Goal: Transaction & Acquisition: Purchase product/service

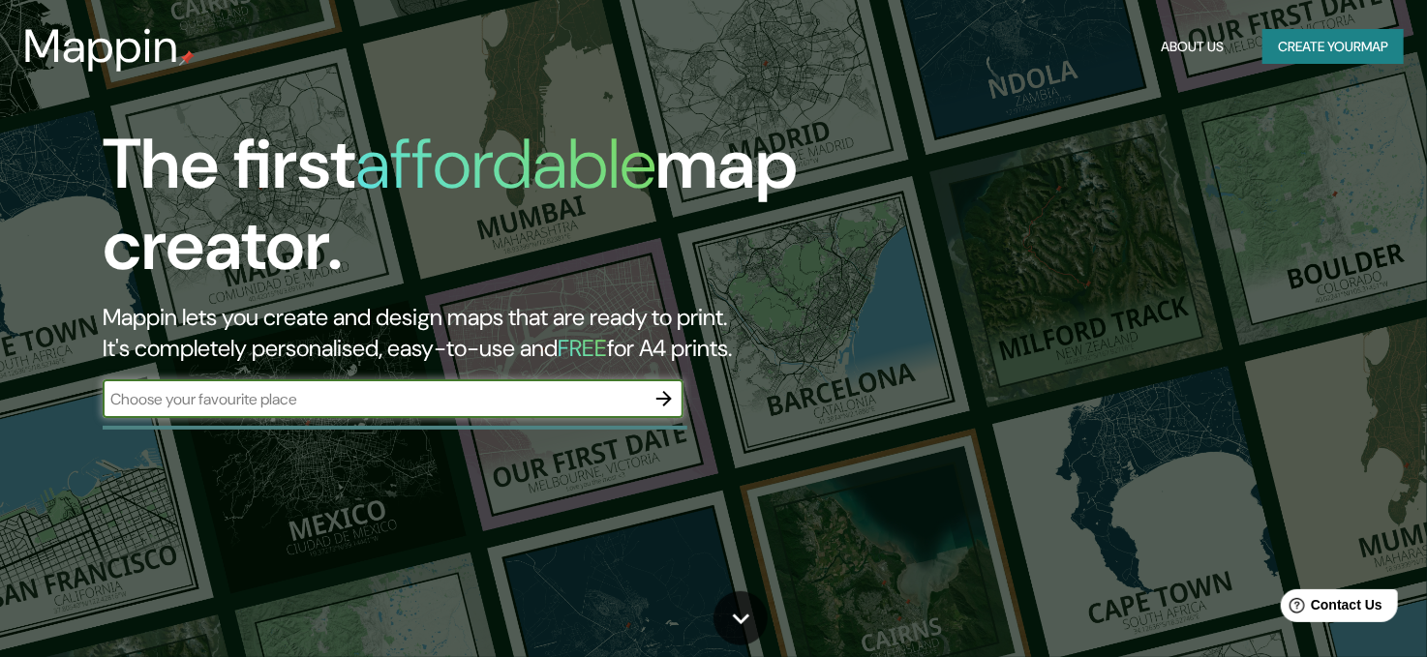
click at [673, 392] on icon "button" at bounding box center [664, 398] width 23 height 23
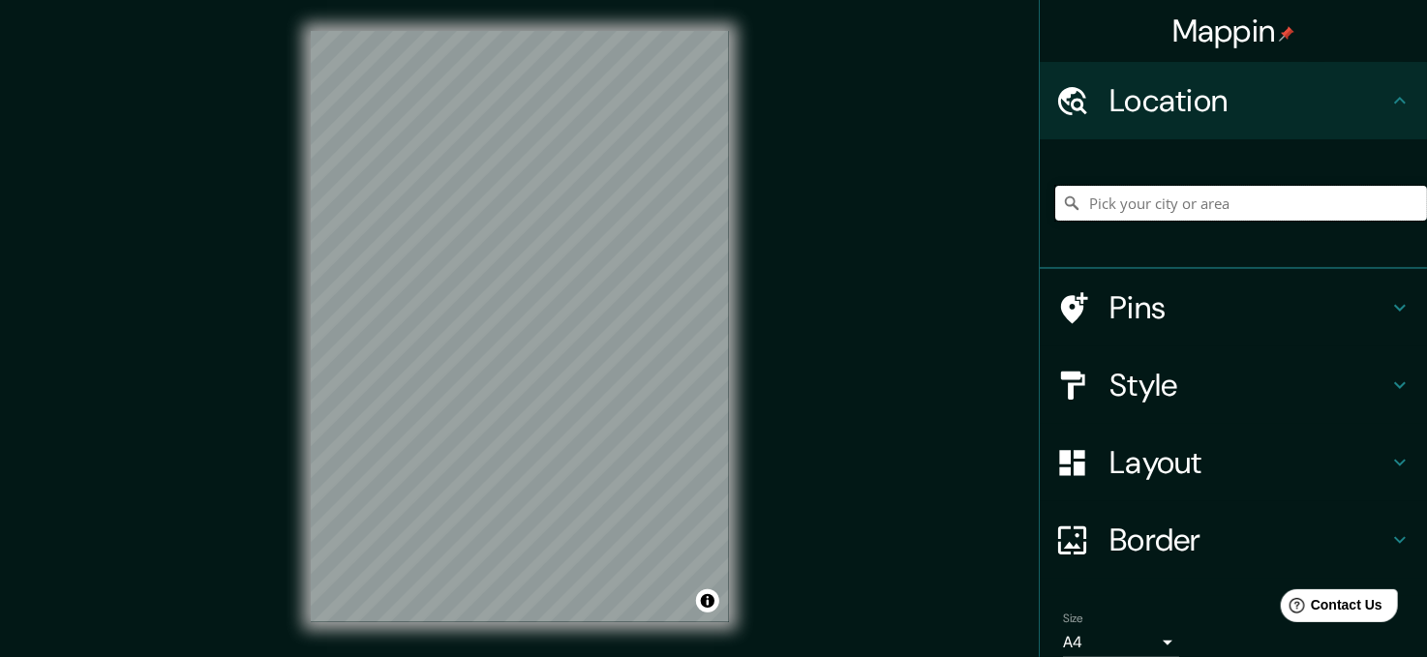
click at [1175, 188] on input "Pick your city or area" at bounding box center [1241, 203] width 372 height 35
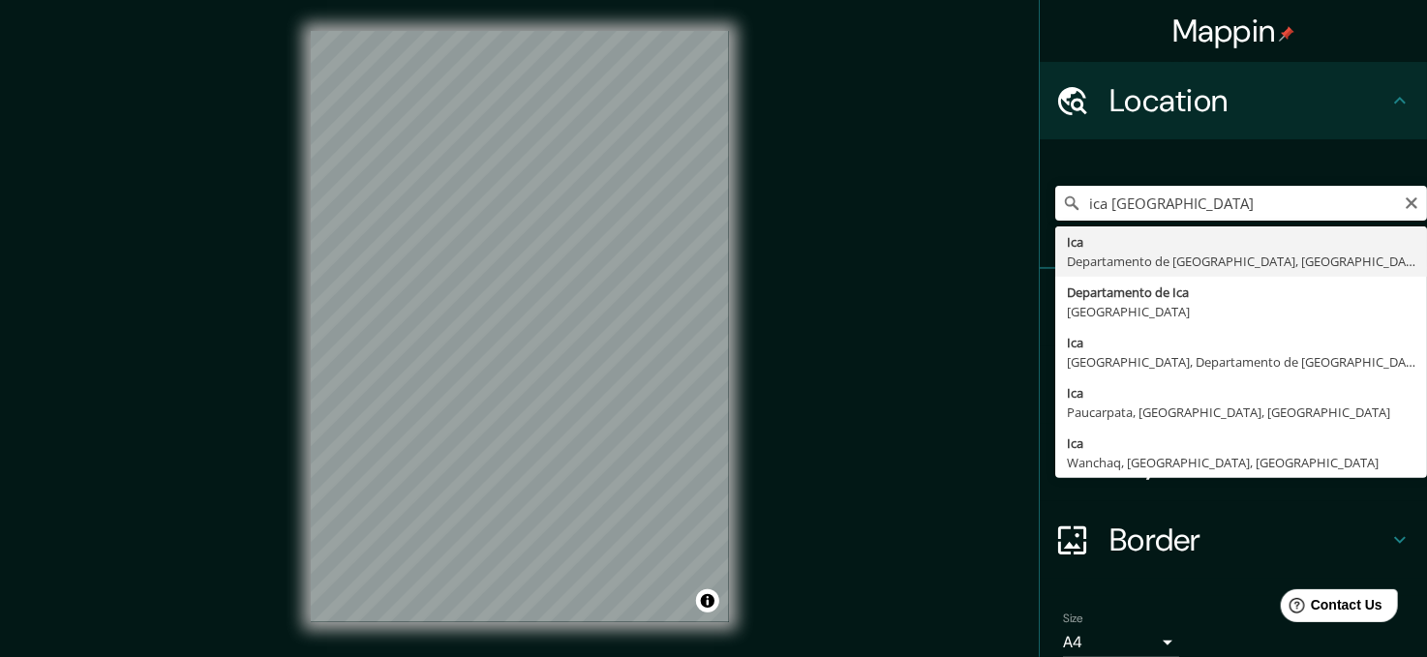
type input "Ica, [GEOGRAPHIC_DATA], [GEOGRAPHIC_DATA]"
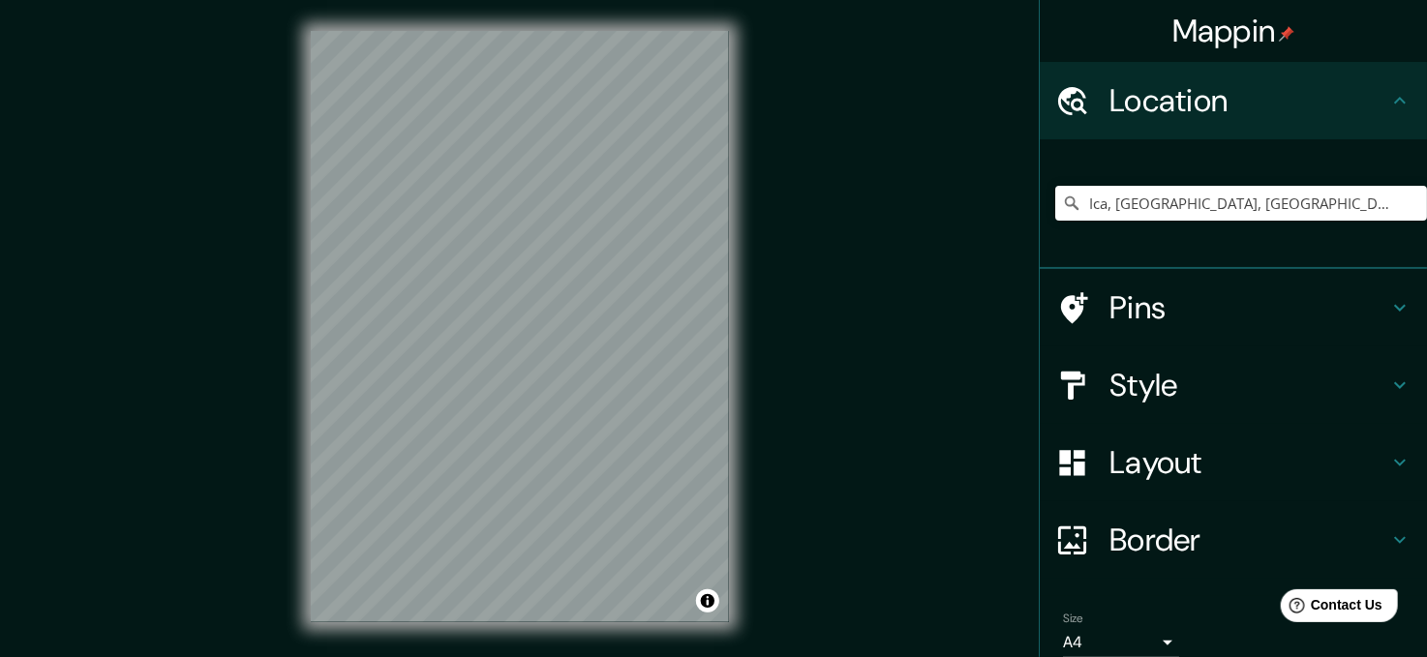
click at [1159, 383] on h4 "Style" at bounding box center [1249, 385] width 279 height 39
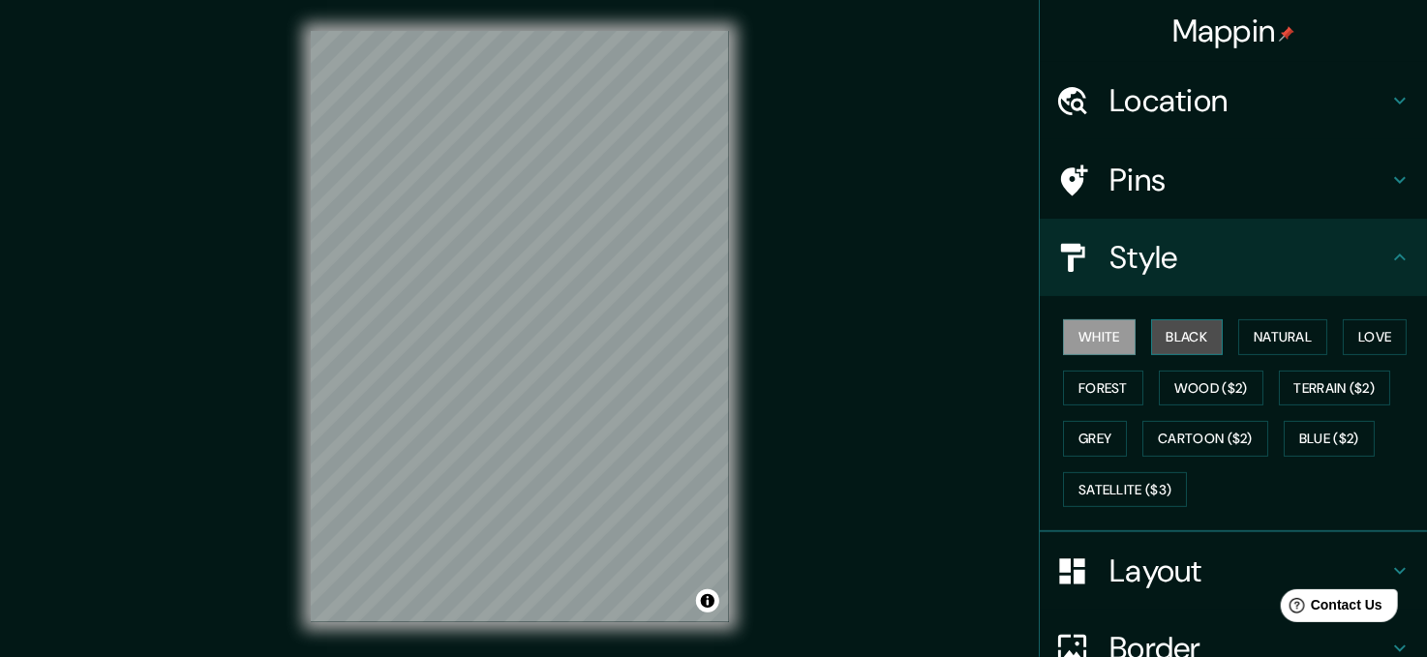
click at [1161, 330] on button "Black" at bounding box center [1187, 338] width 73 height 36
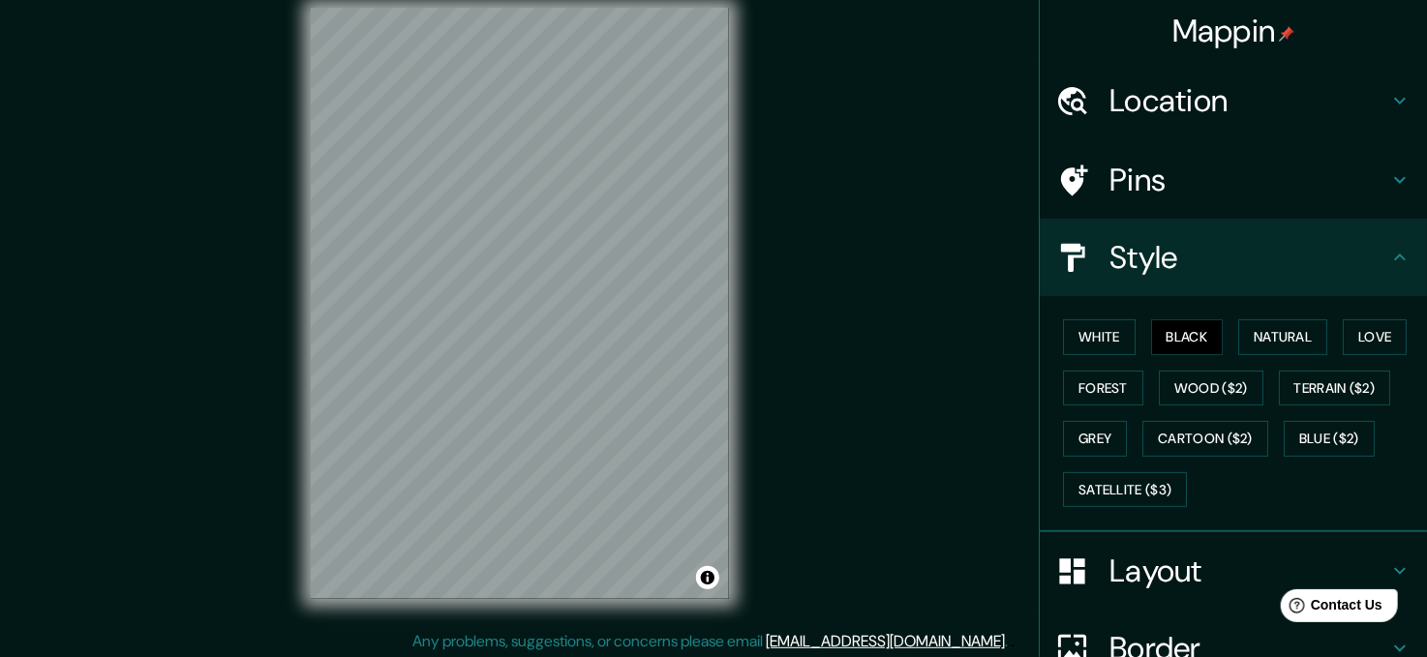
scroll to position [26, 0]
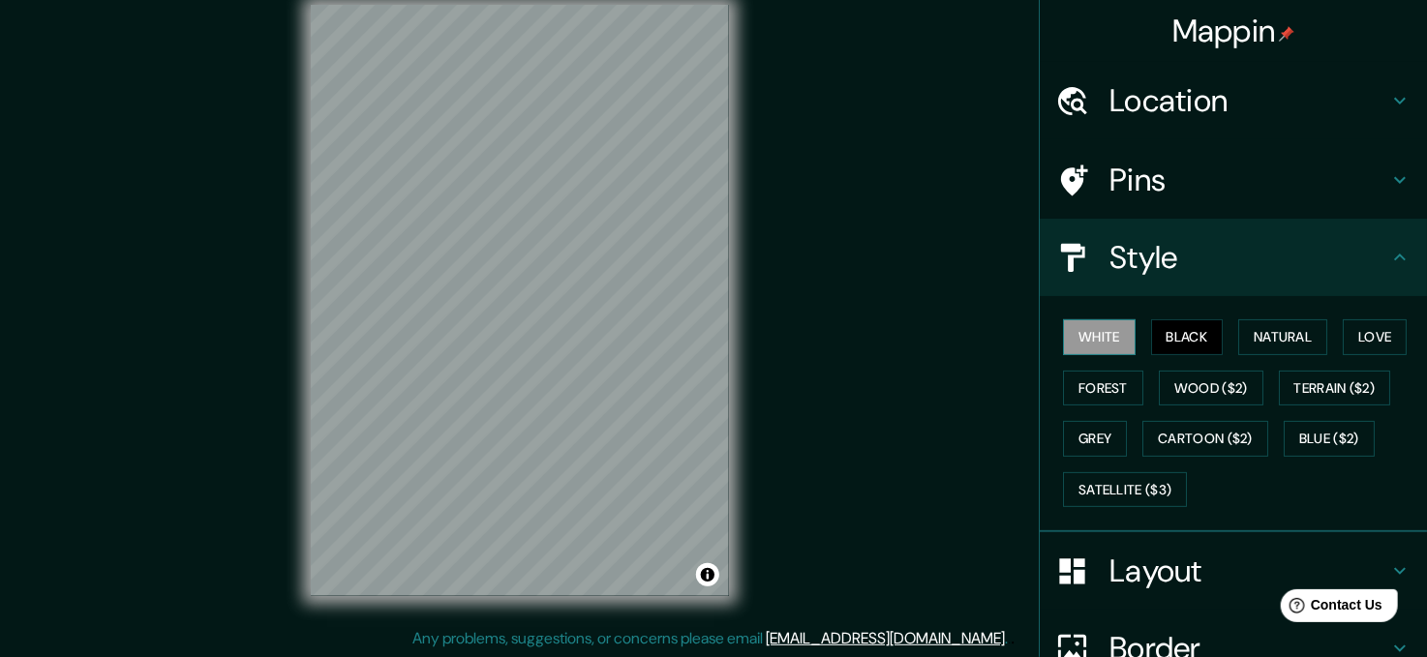
click at [1080, 326] on button "White" at bounding box center [1099, 338] width 73 height 36
click at [1191, 330] on button "Black" at bounding box center [1187, 338] width 73 height 36
click at [1068, 330] on button "White" at bounding box center [1099, 338] width 73 height 36
click at [1175, 326] on button "Black" at bounding box center [1187, 338] width 73 height 36
